Goal: Task Accomplishment & Management: Manage account settings

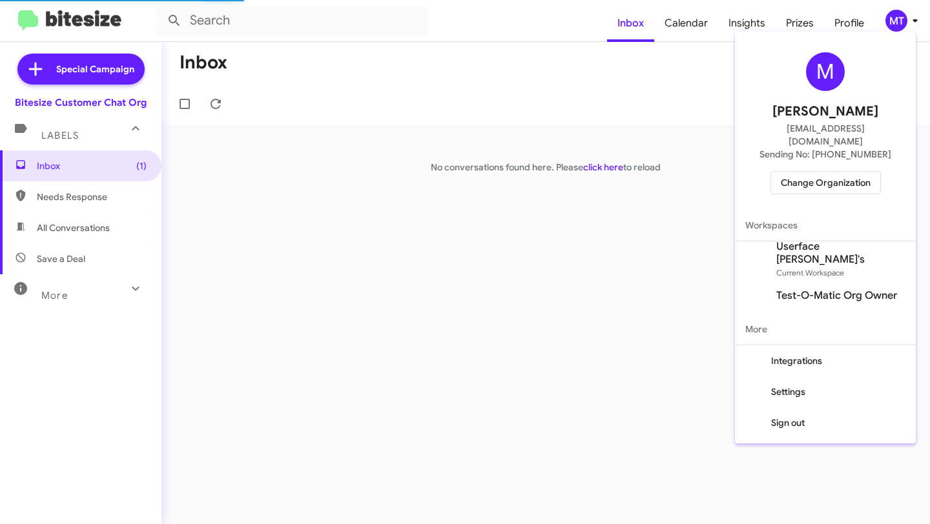
click at [835, 172] on span "Change Organization" at bounding box center [826, 183] width 90 height 22
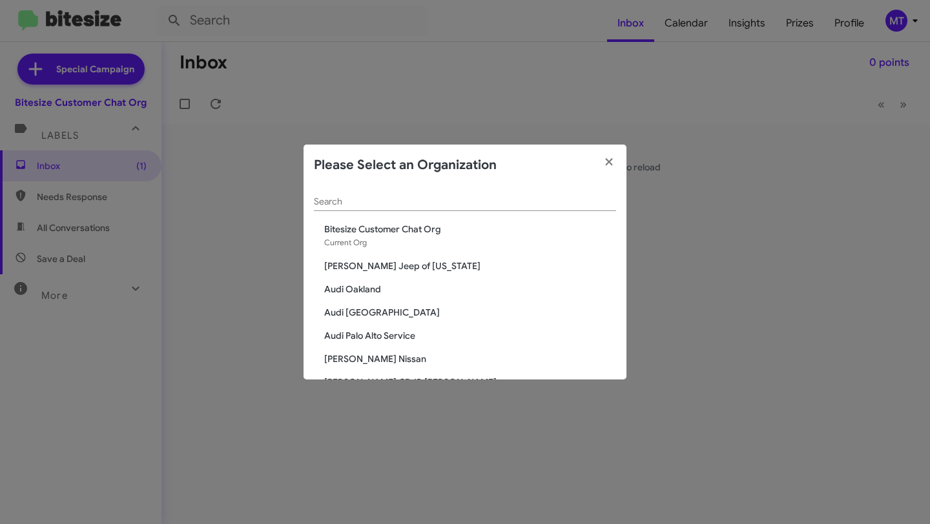
click at [371, 201] on input "Search" at bounding box center [465, 202] width 302 height 10
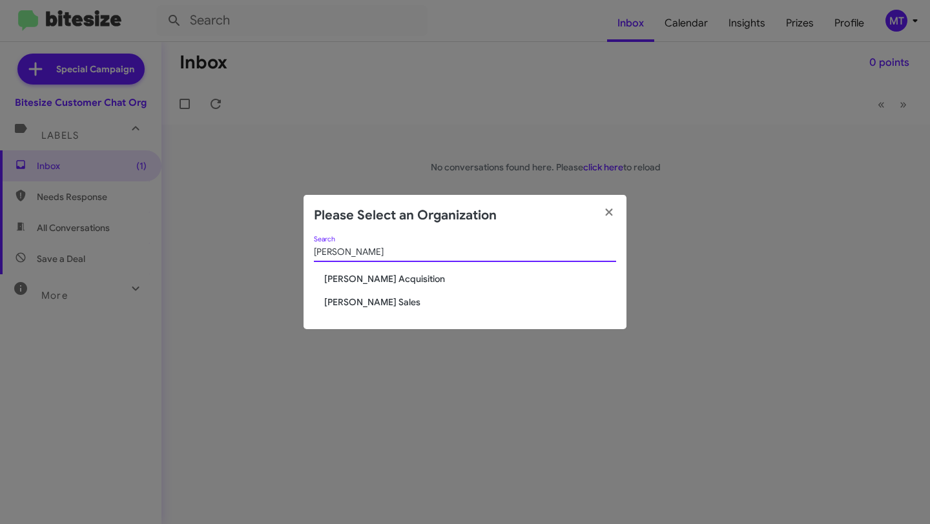
type input "tony ho"
click at [382, 304] on span "Tony Honda Sales" at bounding box center [470, 302] width 292 height 13
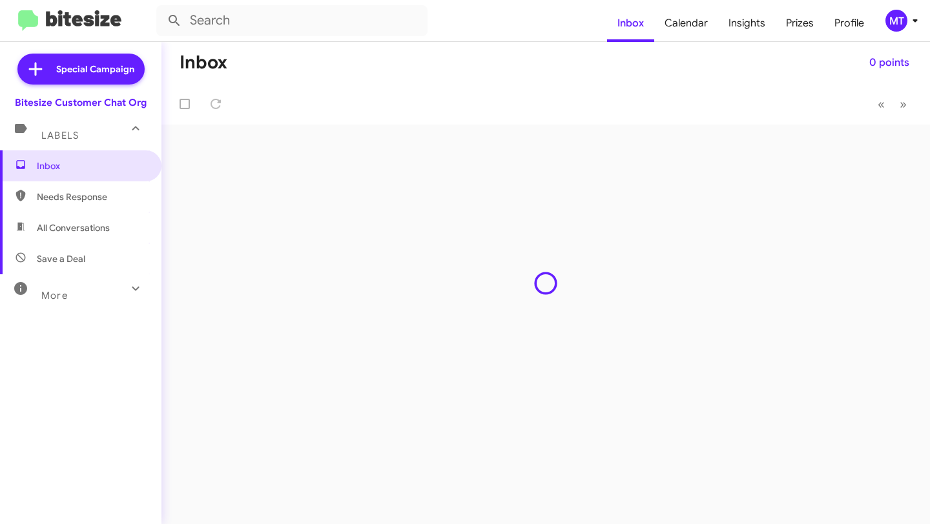
click at [472, 74] on mat-toolbar-row "Inbox 0 points" at bounding box center [545, 62] width 768 height 41
click at [52, 75] on span "Special Campaign" at bounding box center [80, 69] width 127 height 31
click at [903, 17] on div "MT" at bounding box center [896, 21] width 22 height 22
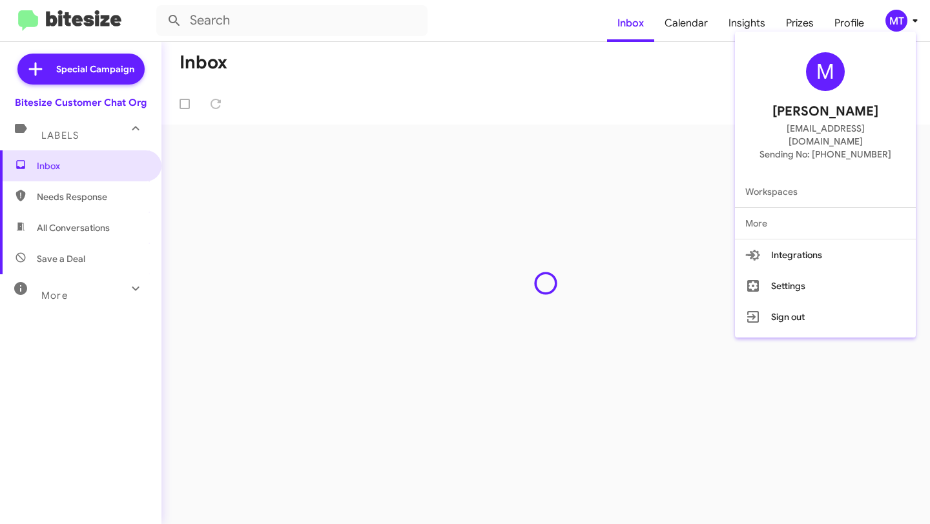
click at [778, 211] on span "More" at bounding box center [825, 223] width 181 height 31
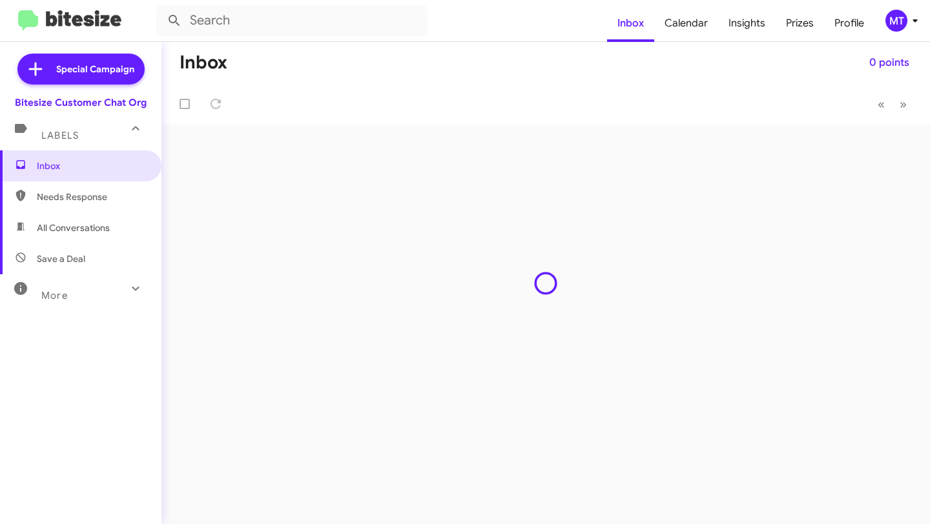
click at [615, 185] on div "Inbox 0 points « Previous » Next" at bounding box center [545, 283] width 768 height 482
click at [914, 24] on icon at bounding box center [914, 20] width 15 height 15
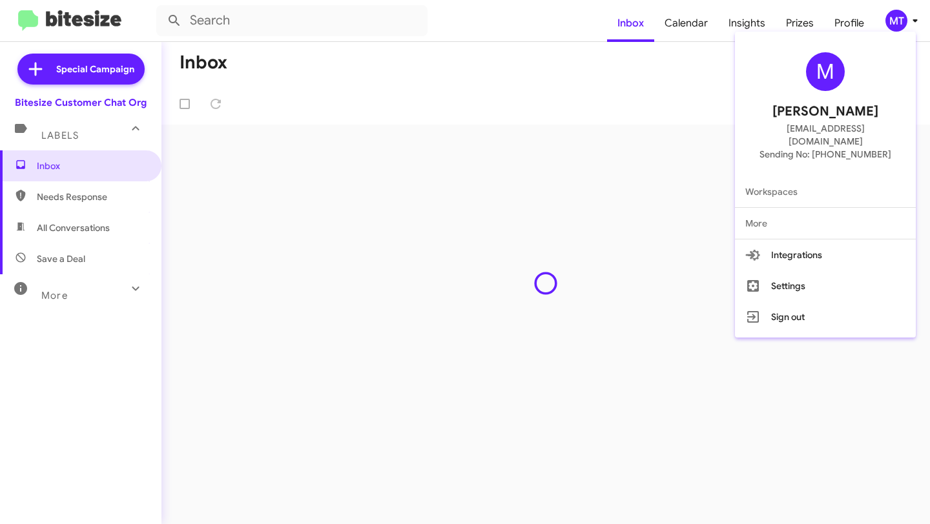
click at [677, 87] on div at bounding box center [465, 262] width 930 height 524
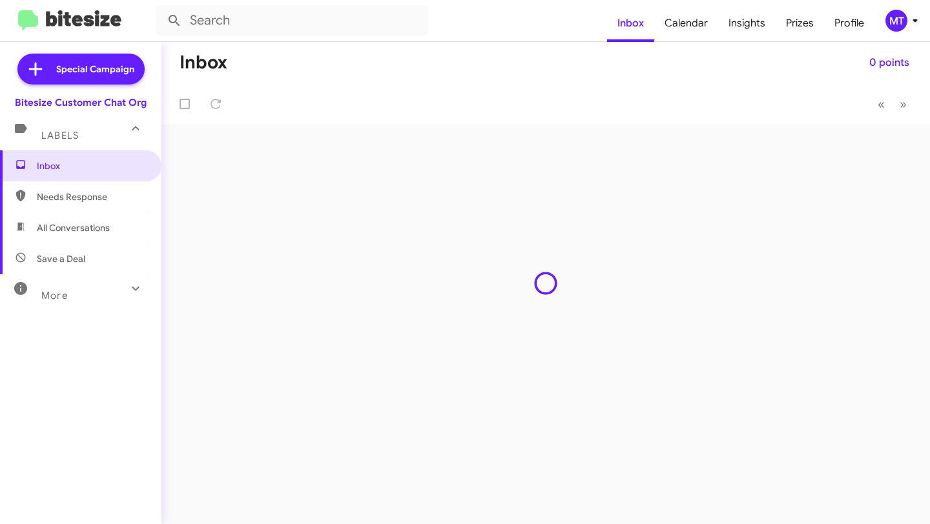
click at [908, 21] on icon at bounding box center [914, 20] width 15 height 15
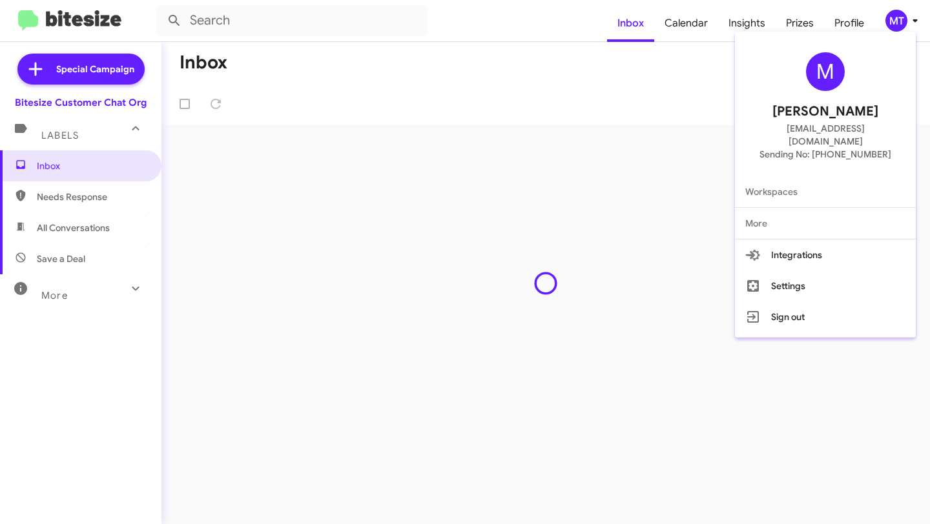
click at [333, 194] on div at bounding box center [465, 262] width 930 height 524
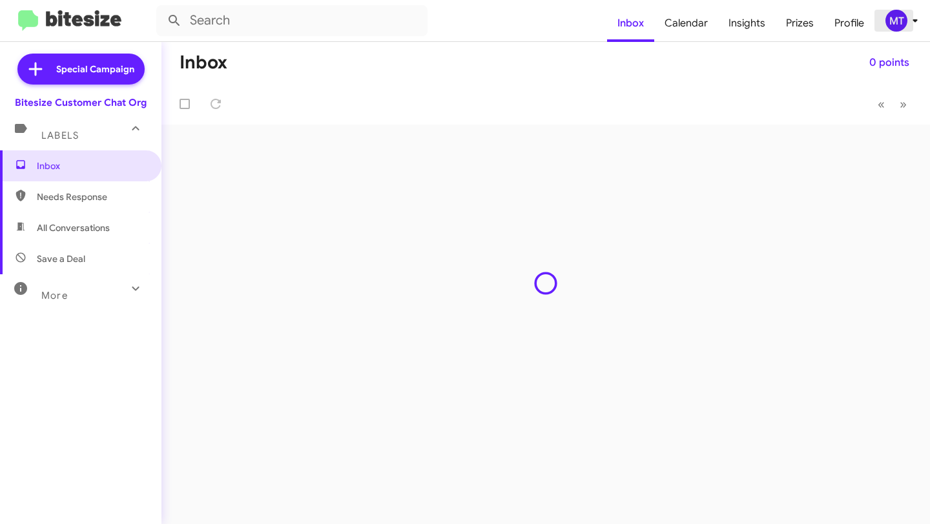
click at [904, 23] on div "MT" at bounding box center [896, 21] width 22 height 22
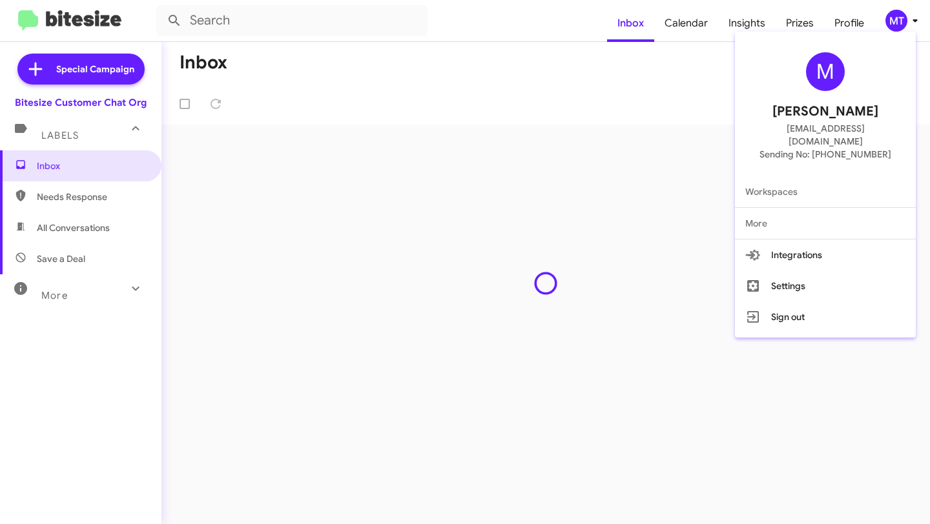
click at [802, 180] on span "Workspaces" at bounding box center [825, 191] width 181 height 31
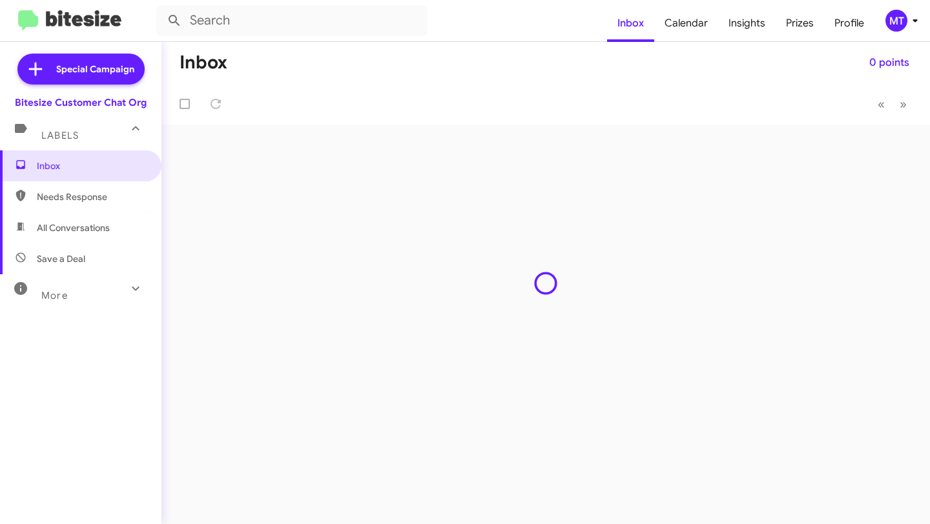
click at [907, 18] on div "MT" at bounding box center [896, 21] width 22 height 22
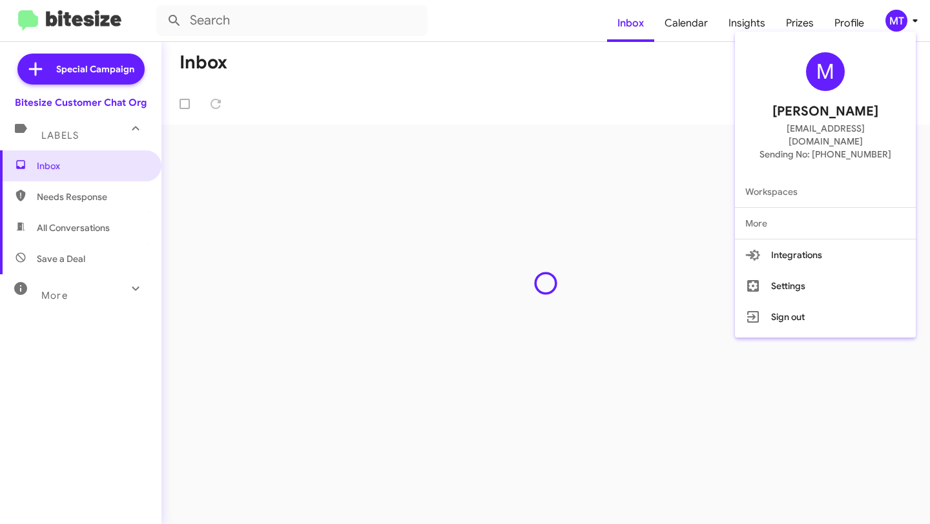
click at [774, 215] on span "More" at bounding box center [825, 223] width 181 height 31
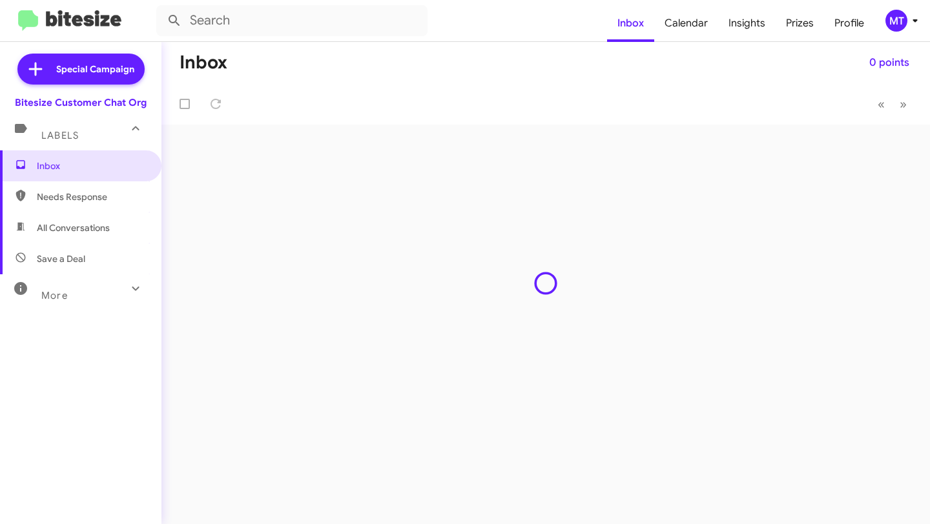
click at [913, 15] on icon at bounding box center [914, 20] width 15 height 15
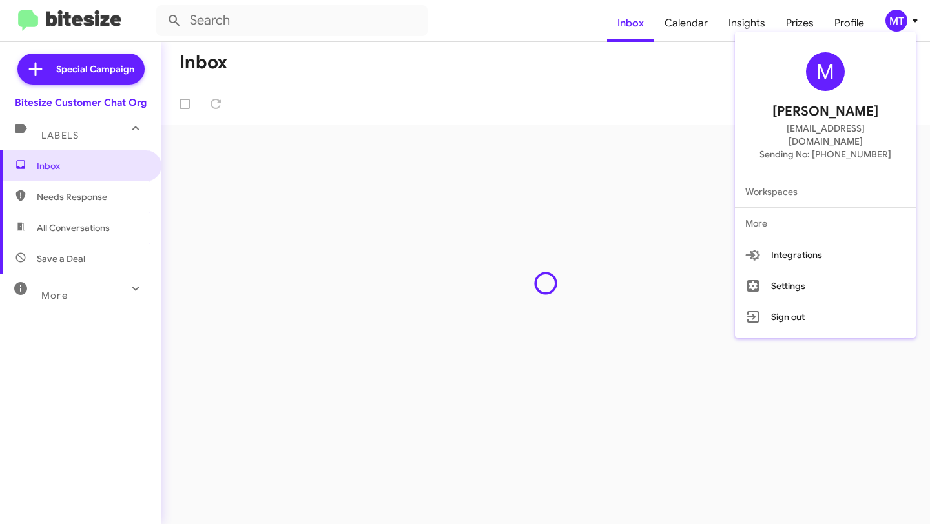
click at [673, 167] on div at bounding box center [465, 262] width 930 height 524
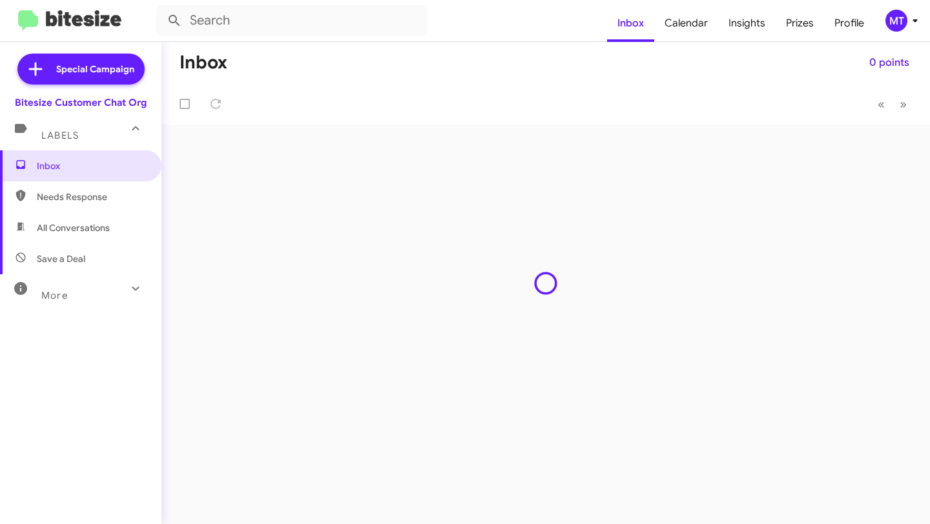
click at [427, 1] on mat-toolbar "Inbox Calendar Insights Prizes Profile MT" at bounding box center [465, 20] width 930 height 41
click at [911, 24] on icon at bounding box center [914, 20] width 15 height 15
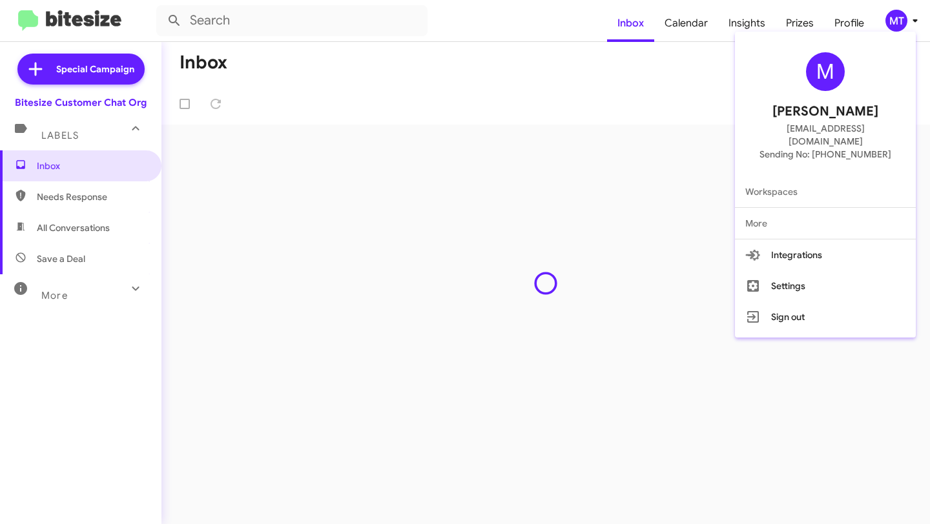
click at [591, 188] on div at bounding box center [465, 262] width 930 height 524
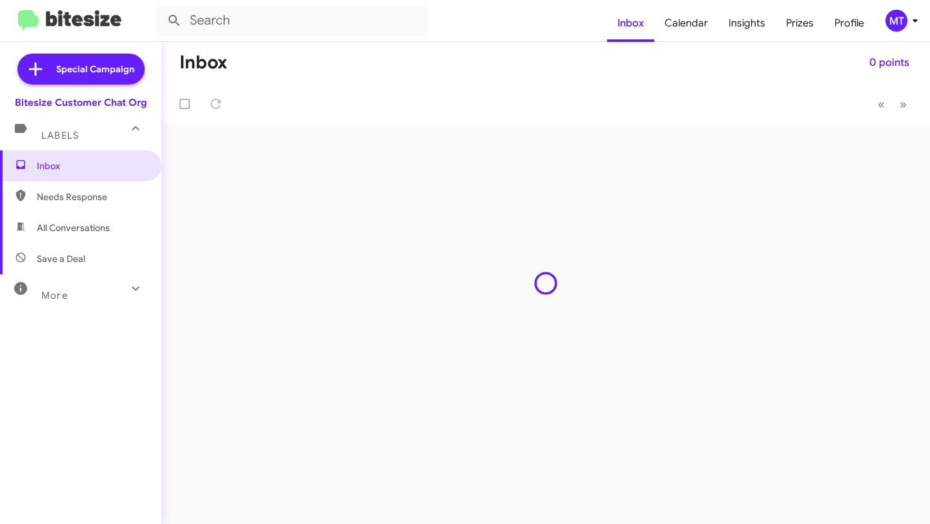
click at [911, 20] on icon at bounding box center [914, 20] width 15 height 15
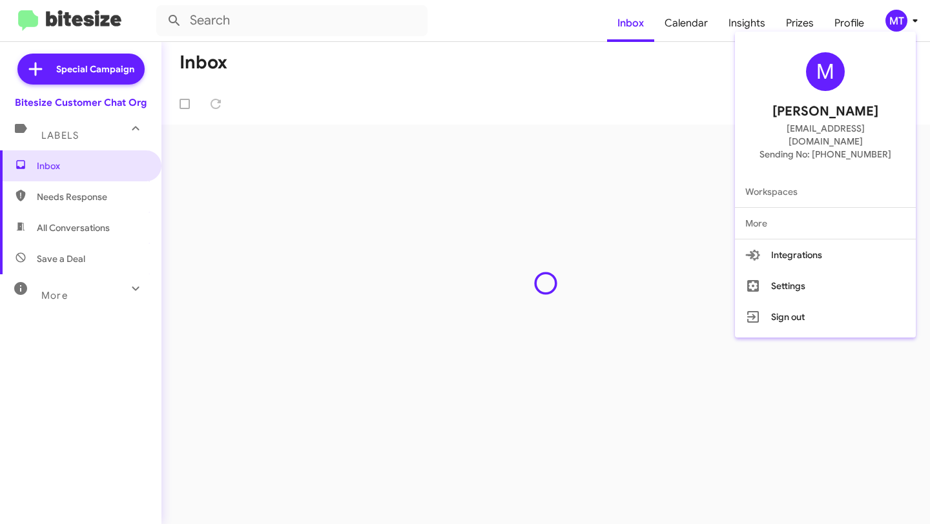
click at [688, 154] on div at bounding box center [465, 262] width 930 height 524
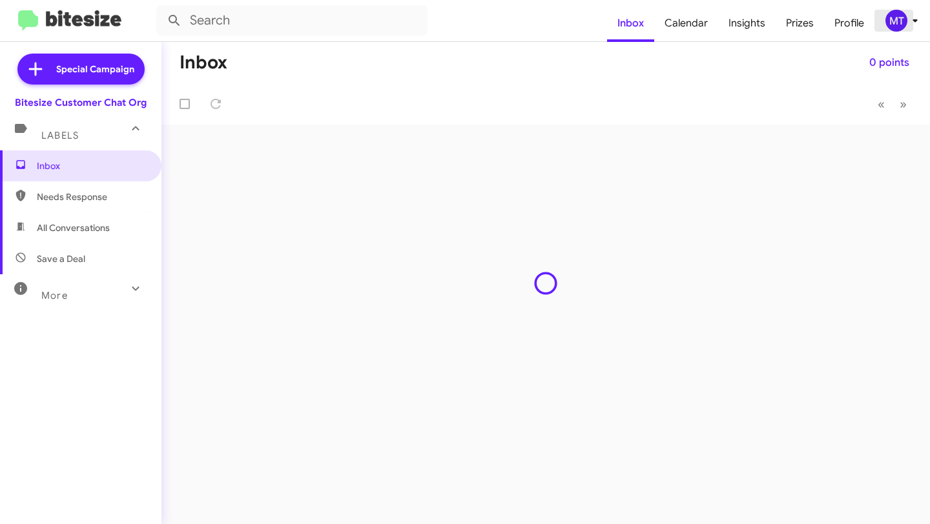
click at [915, 19] on icon at bounding box center [914, 20] width 15 height 15
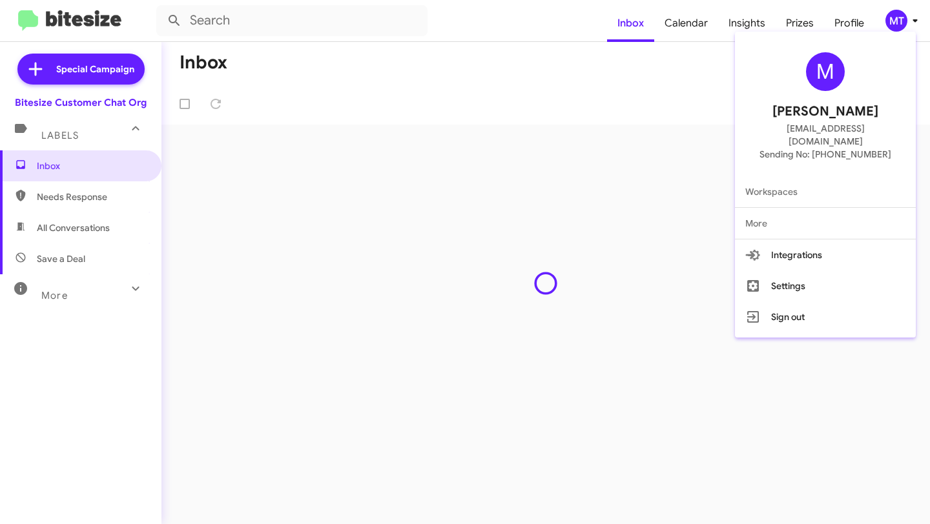
click at [914, 20] on div at bounding box center [465, 262] width 930 height 524
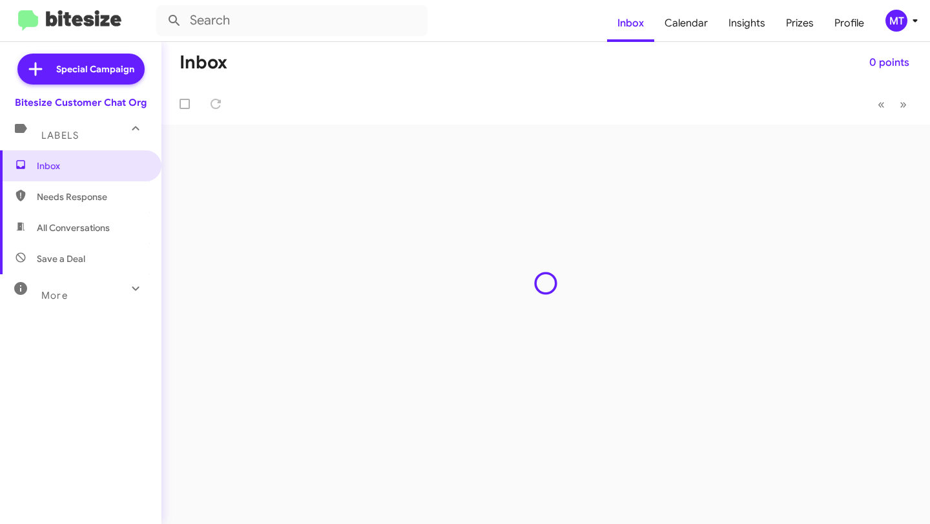
click at [898, 18] on div "MT" at bounding box center [896, 21] width 22 height 22
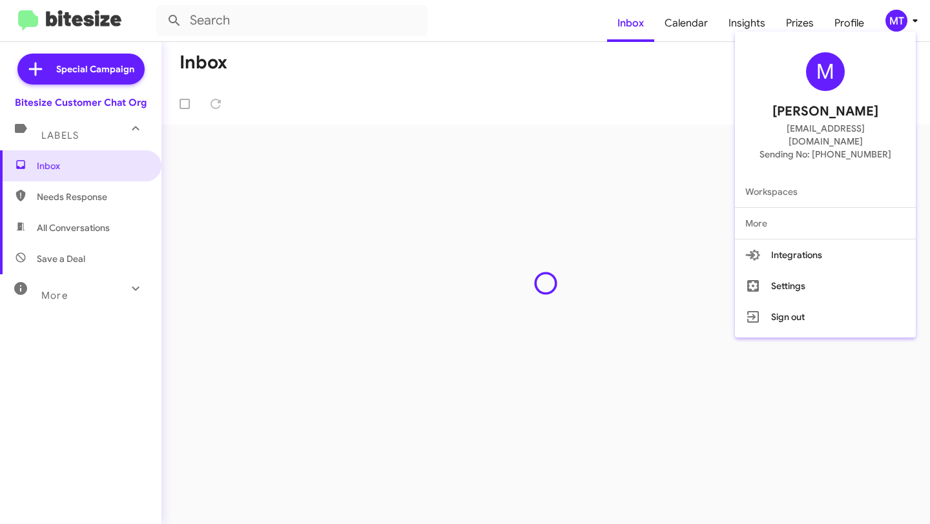
click at [52, 189] on div at bounding box center [465, 262] width 930 height 524
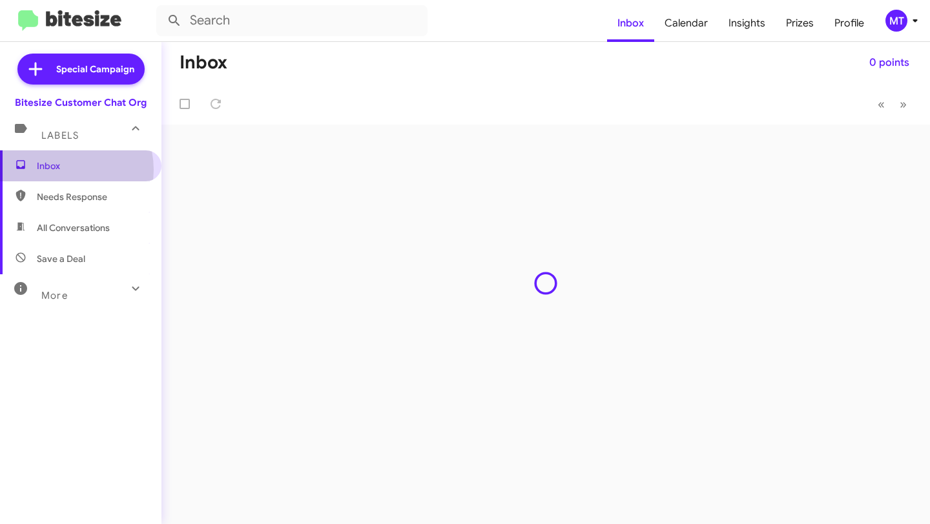
click at [62, 170] on span "Inbox" at bounding box center [92, 165] width 110 height 13
click at [70, 145] on mat-expansion-panel-header "Labels" at bounding box center [80, 129] width 161 height 41
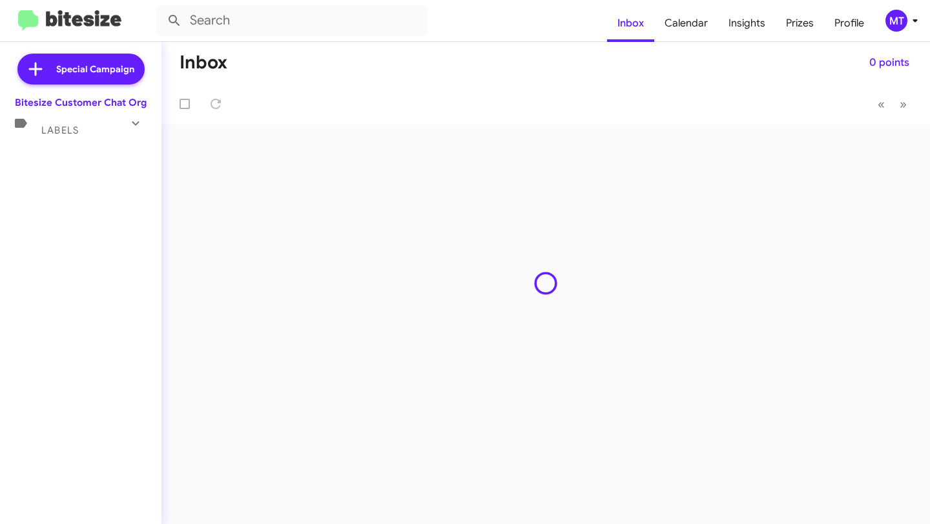
click at [72, 137] on mat-expansion-panel-header "Labels" at bounding box center [80, 124] width 161 height 31
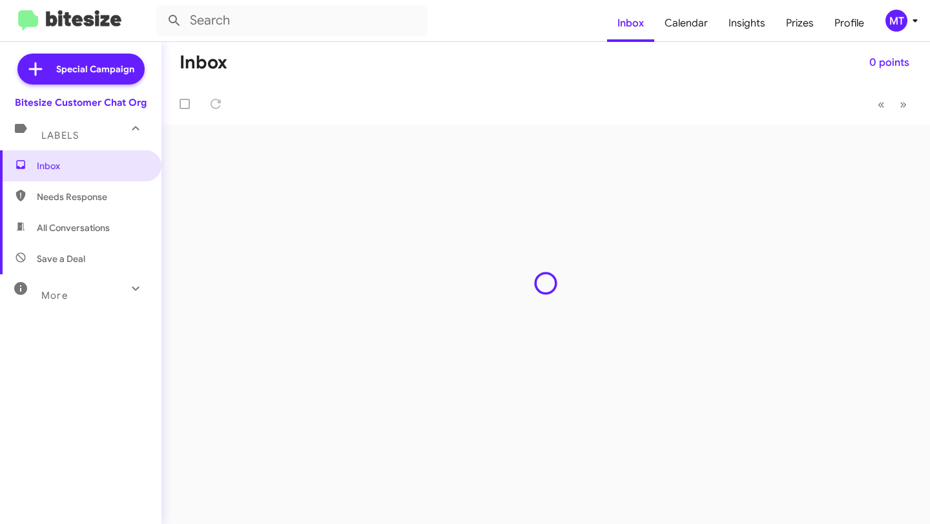
click at [109, 98] on div "Bitesize Customer Chat Org" at bounding box center [81, 102] width 132 height 13
click at [914, 15] on icon at bounding box center [914, 20] width 15 height 15
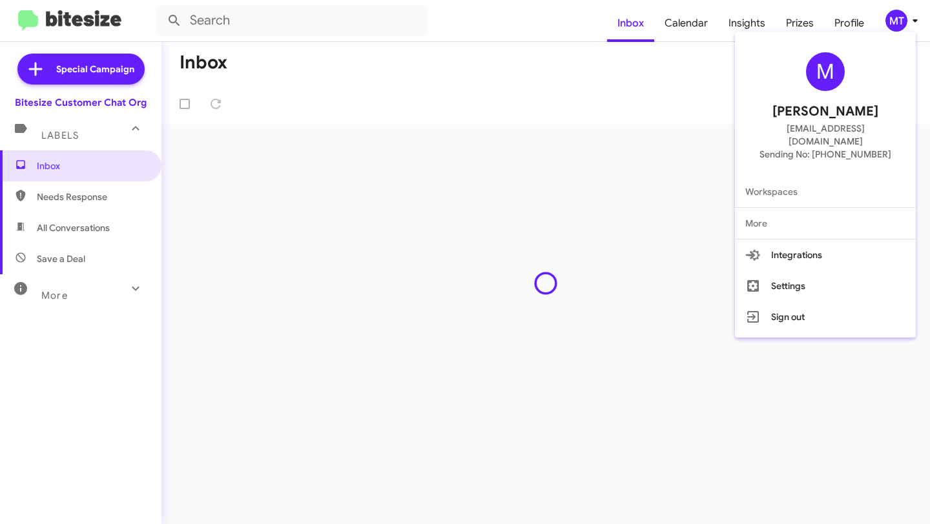
click at [763, 212] on span "More" at bounding box center [825, 223] width 181 height 31
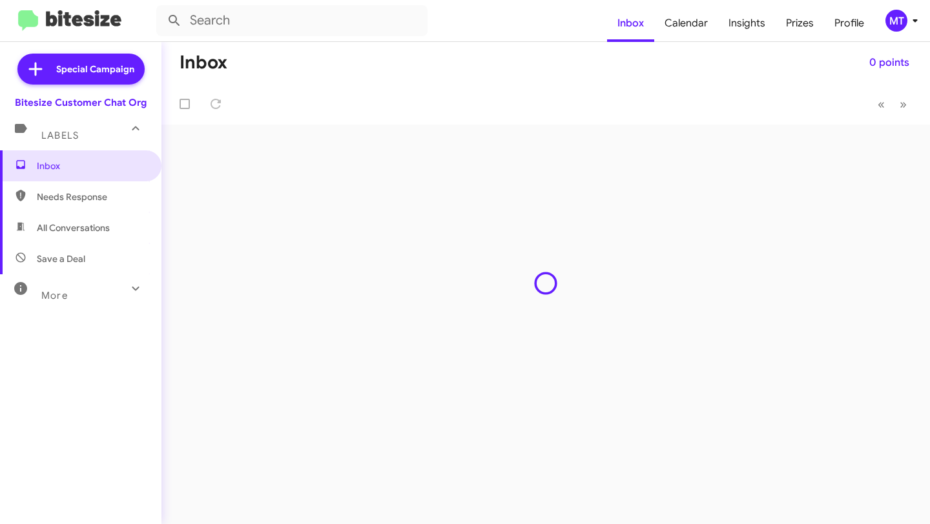
click at [910, 17] on icon at bounding box center [914, 20] width 15 height 15
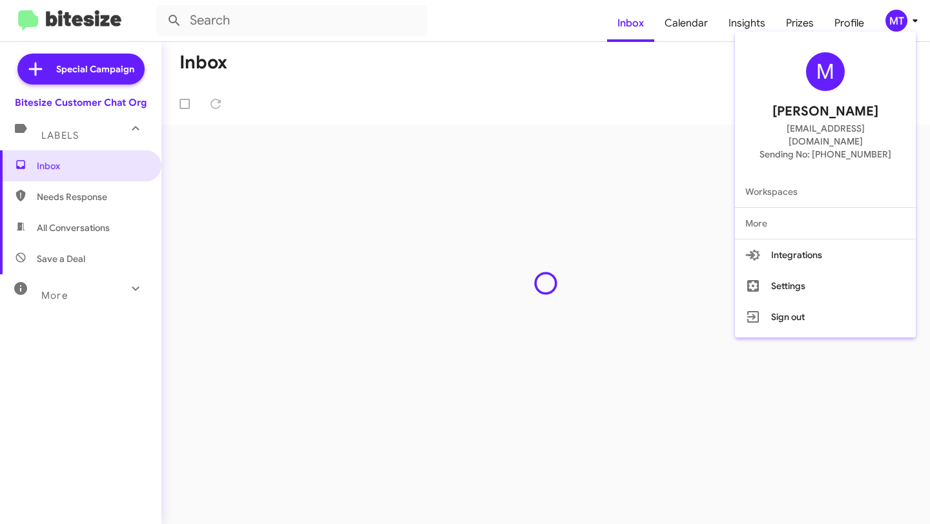
click at [592, 187] on div at bounding box center [465, 262] width 930 height 524
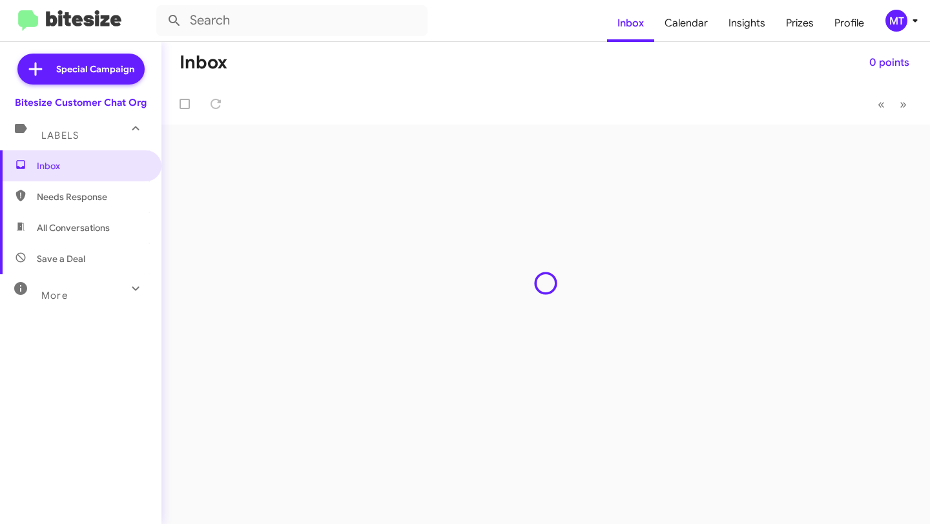
click at [929, 17] on mat-toolbar "Inbox Calendar Insights Prizes Profile MT" at bounding box center [465, 20] width 930 height 41
click at [909, 17] on icon at bounding box center [914, 20] width 15 height 15
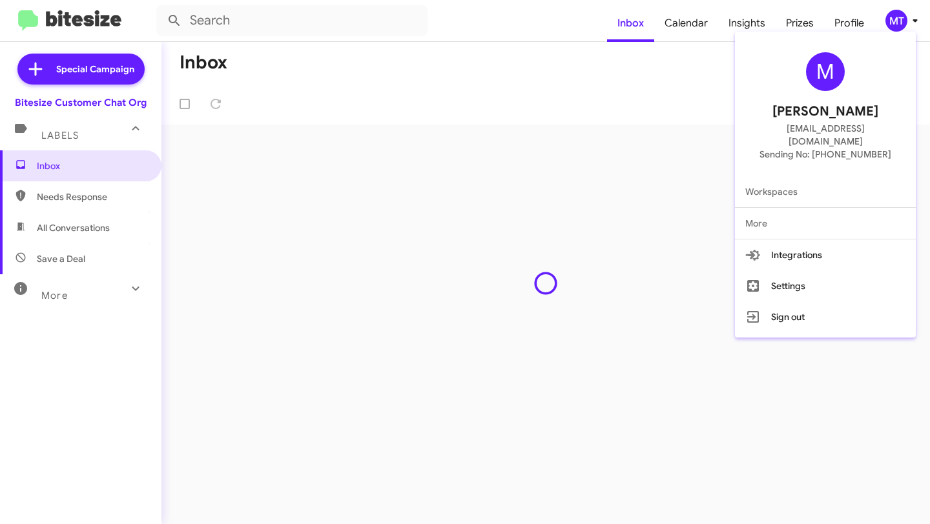
click at [791, 185] on span "Workspaces" at bounding box center [825, 191] width 181 height 31
click at [791, 181] on div "Inbox 0 points « Previous » Next" at bounding box center [545, 283] width 768 height 482
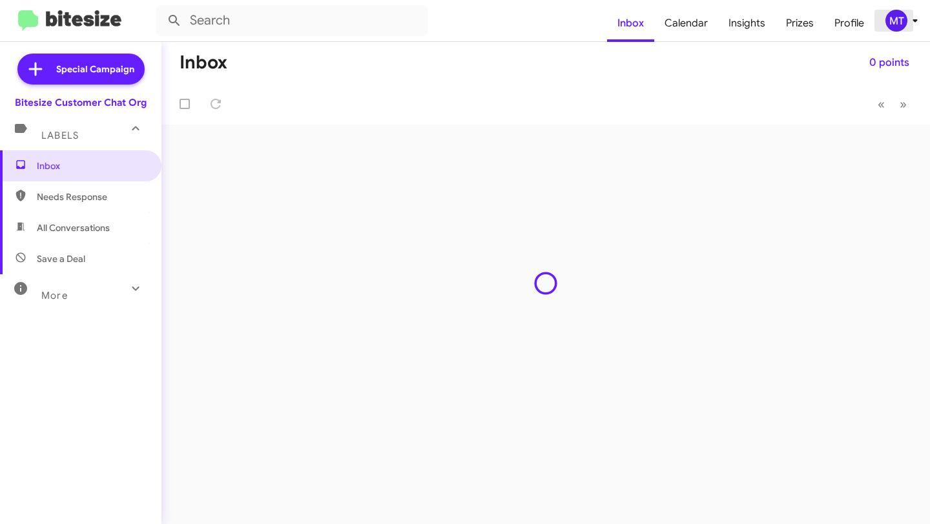
click at [908, 25] on icon at bounding box center [914, 20] width 15 height 15
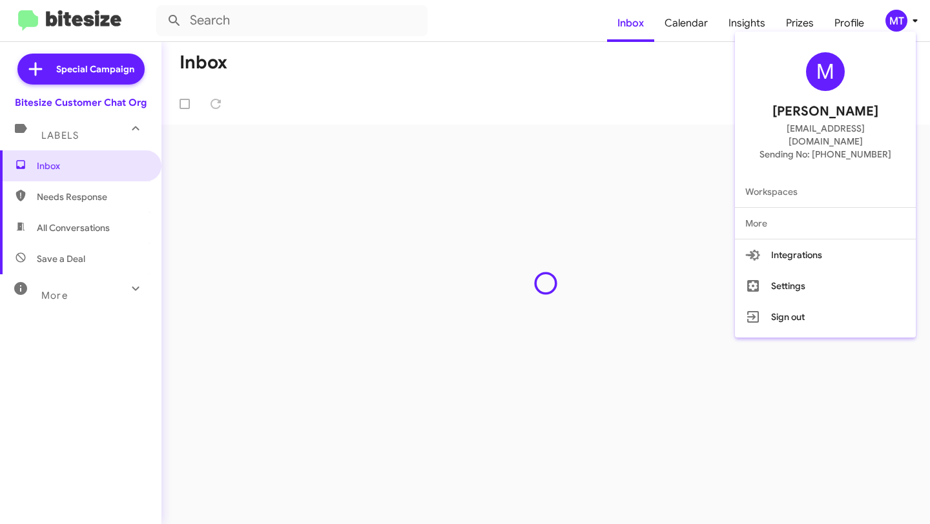
click at [777, 210] on span "More" at bounding box center [825, 223] width 181 height 31
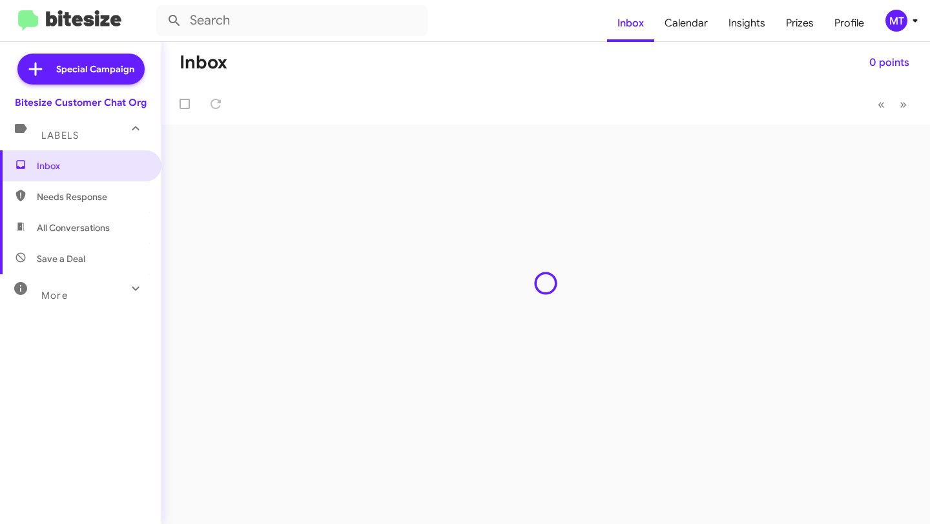
click at [918, 21] on icon at bounding box center [914, 20] width 15 height 15
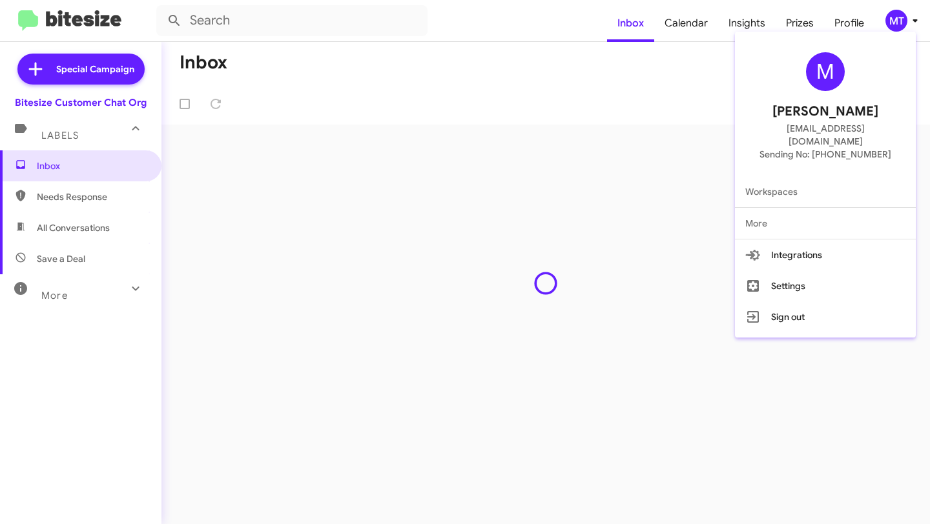
click at [794, 177] on span "Workspaces" at bounding box center [825, 191] width 181 height 31
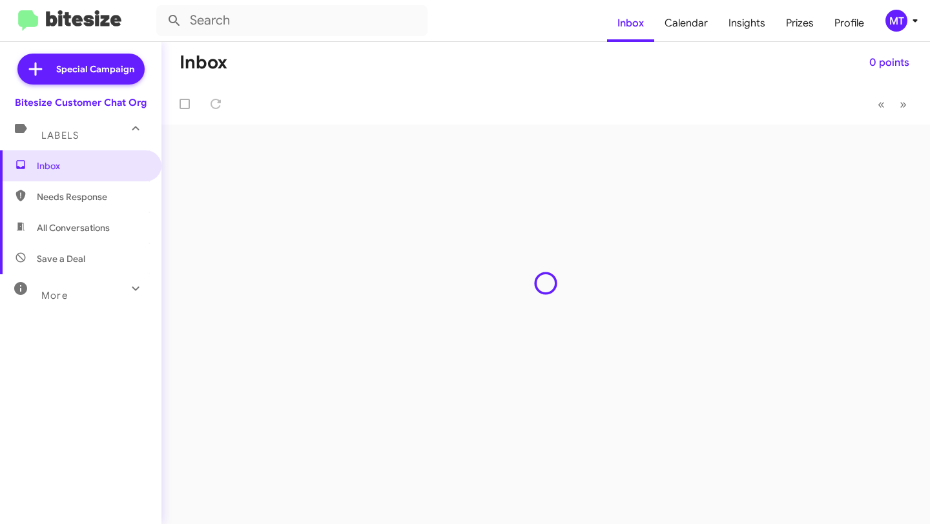
click at [913, 25] on icon at bounding box center [914, 20] width 15 height 15
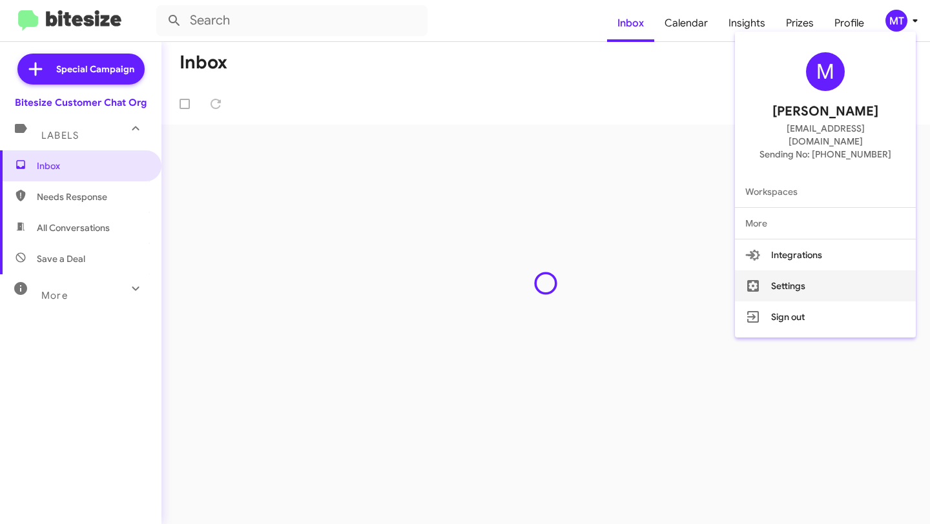
click at [817, 273] on button "Settings" at bounding box center [825, 286] width 181 height 31
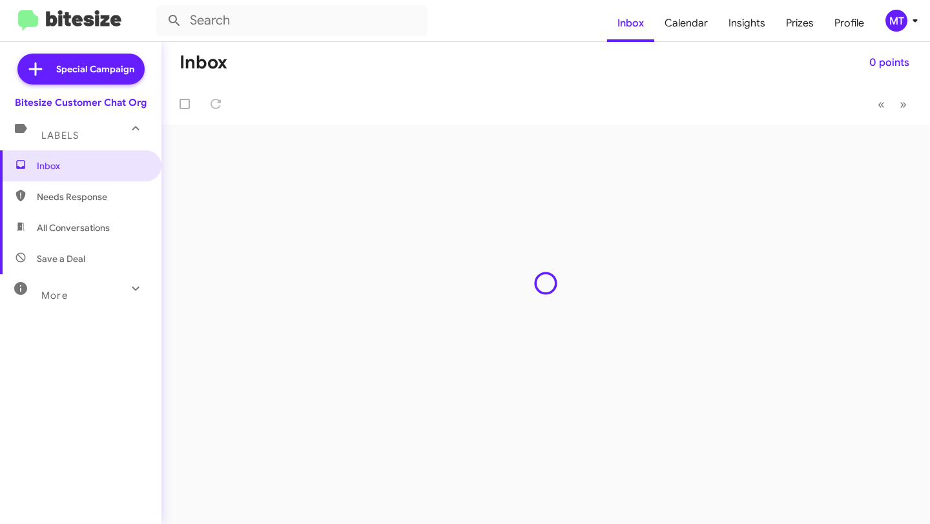
click at [914, 18] on icon at bounding box center [914, 20] width 15 height 15
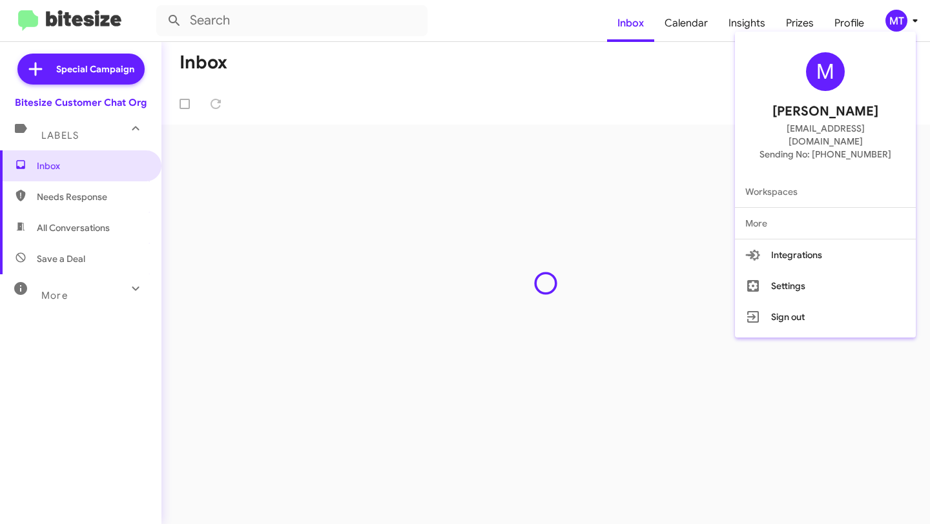
click at [442, 81] on div at bounding box center [465, 262] width 930 height 524
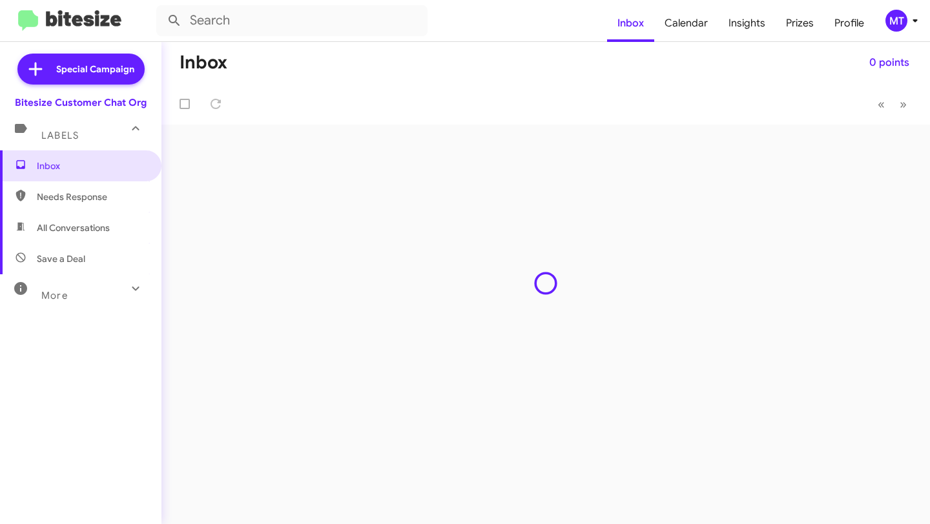
click at [908, 21] on icon at bounding box center [914, 20] width 15 height 15
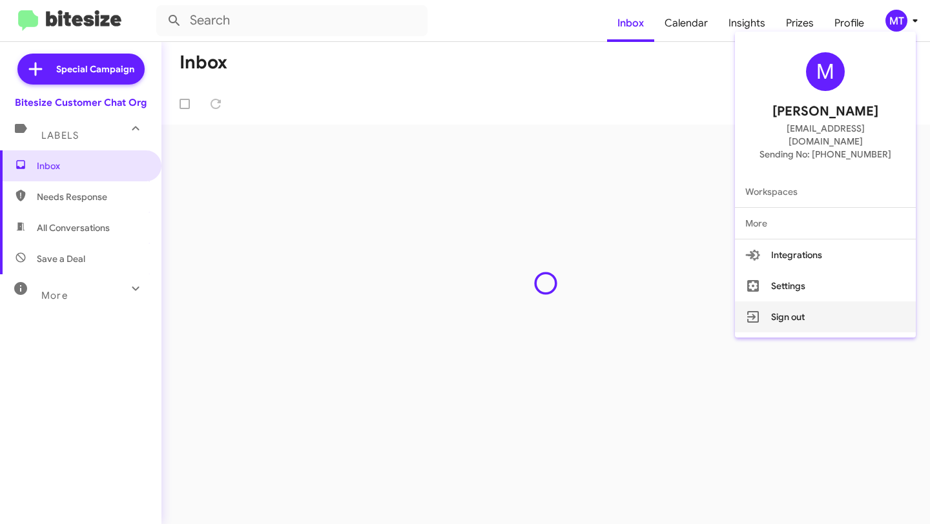
click at [805, 302] on button "Sign out" at bounding box center [825, 317] width 181 height 31
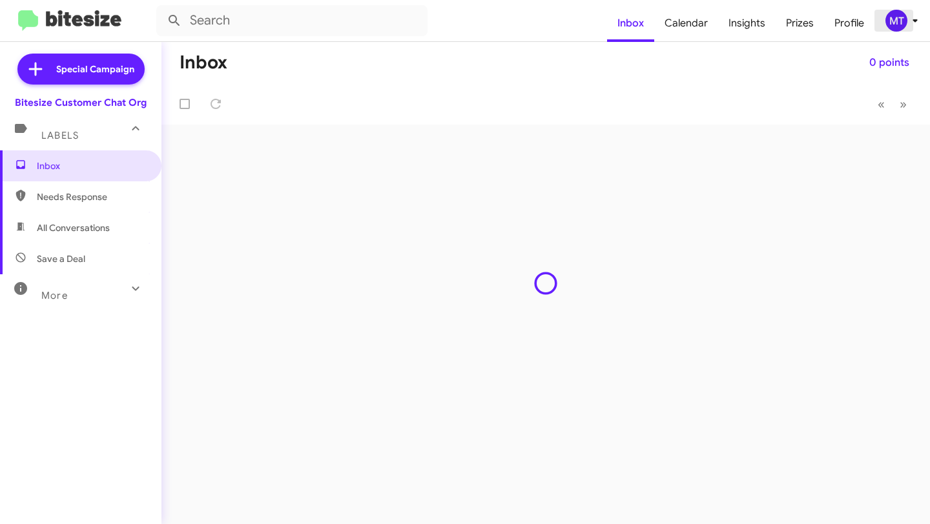
click at [910, 17] on icon at bounding box center [914, 20] width 15 height 15
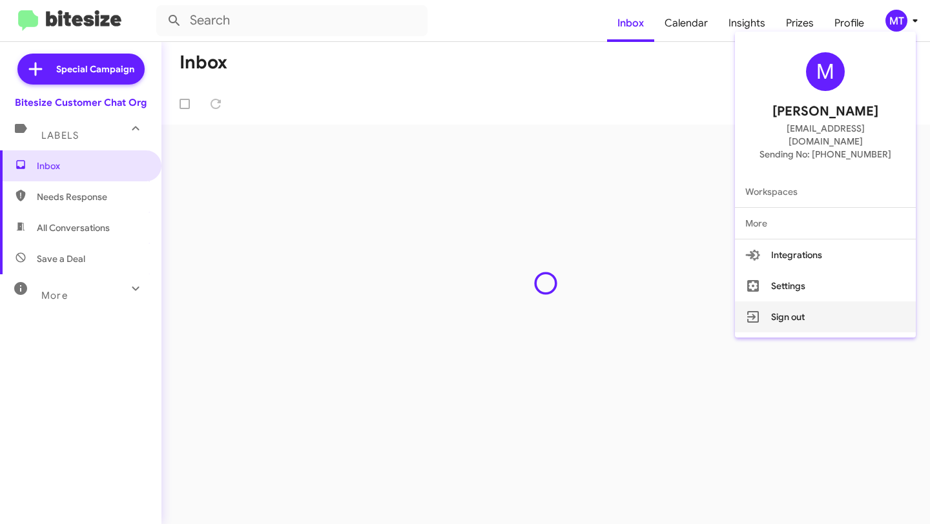
click at [799, 302] on button "Sign out" at bounding box center [825, 317] width 181 height 31
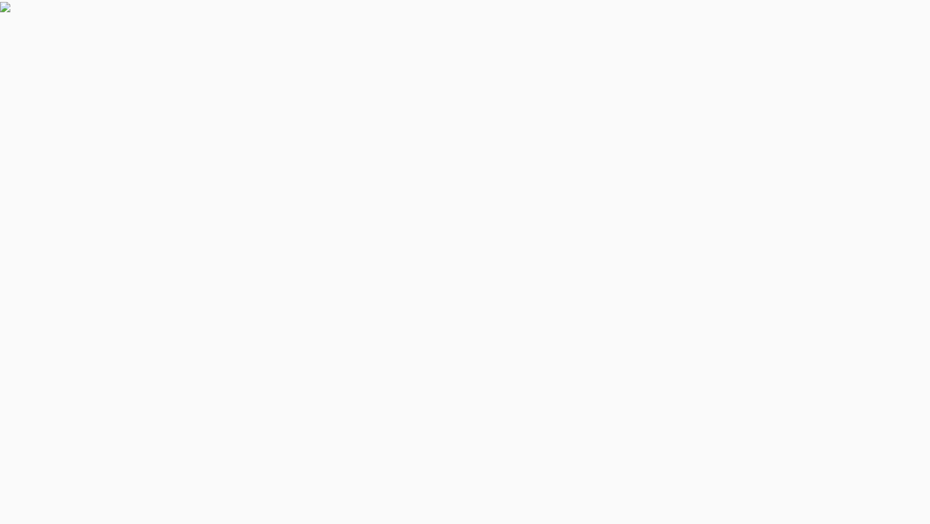
click at [521, 160] on body at bounding box center [465, 262] width 930 height 524
